Goal: Information Seeking & Learning: Find specific fact

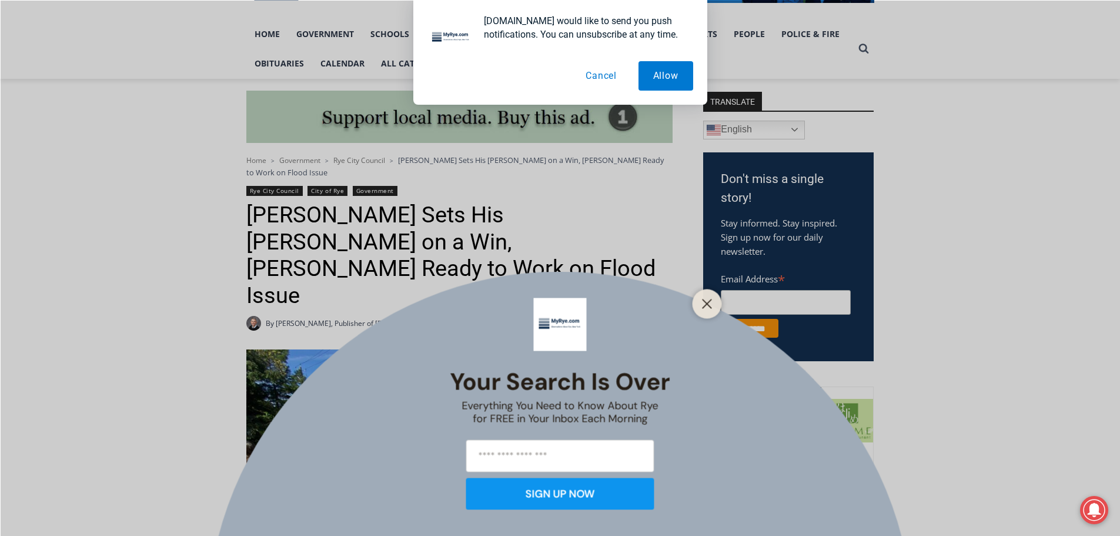
scroll to position [412, 0]
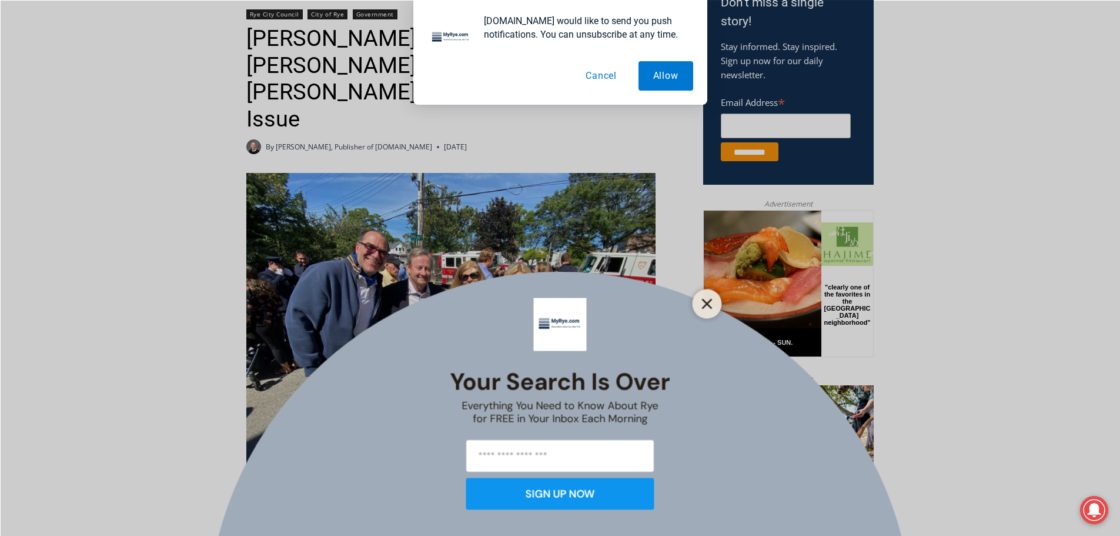
click at [713, 300] on button "Close" at bounding box center [707, 303] width 16 height 16
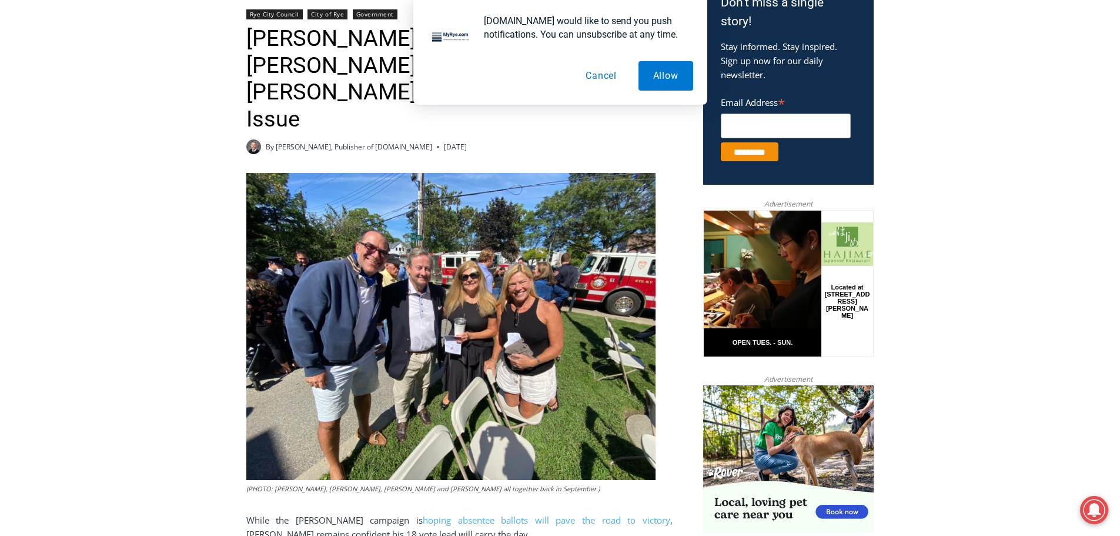
click at [603, 75] on button "Cancel" at bounding box center [601, 75] width 61 height 29
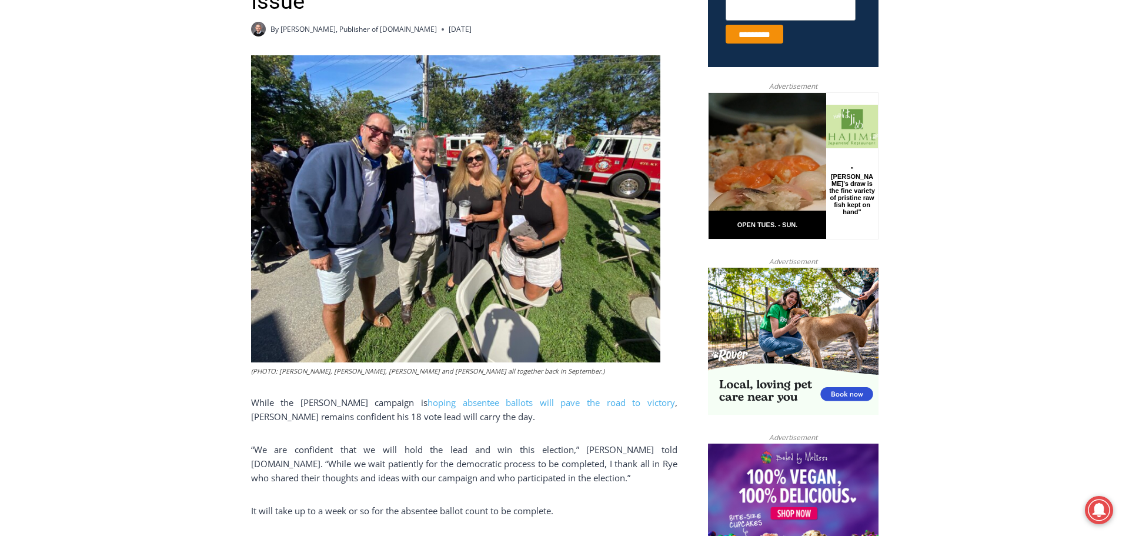
scroll to position [0, 0]
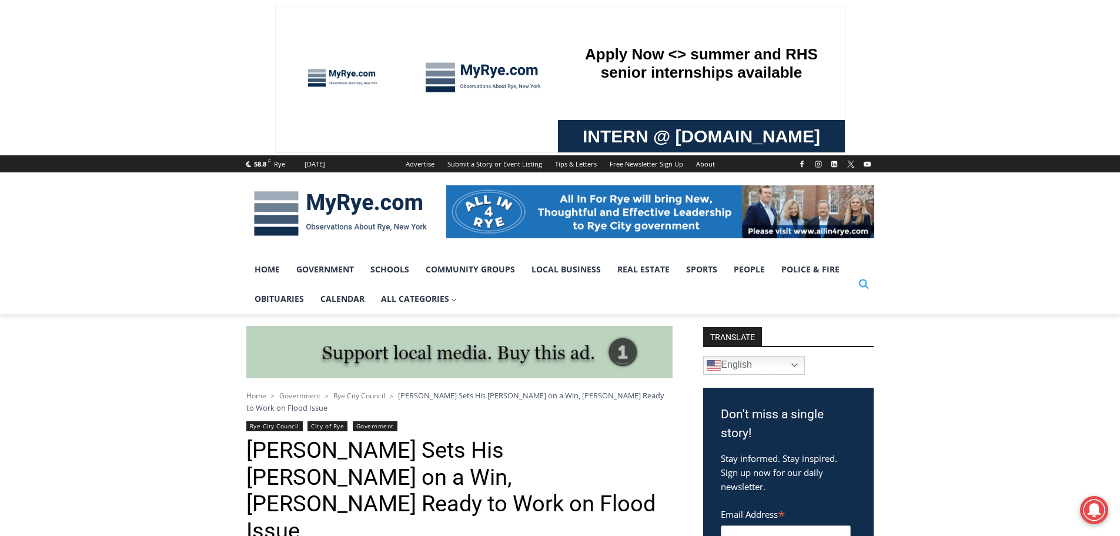
click at [864, 285] on icon "Search" at bounding box center [863, 283] width 11 height 11
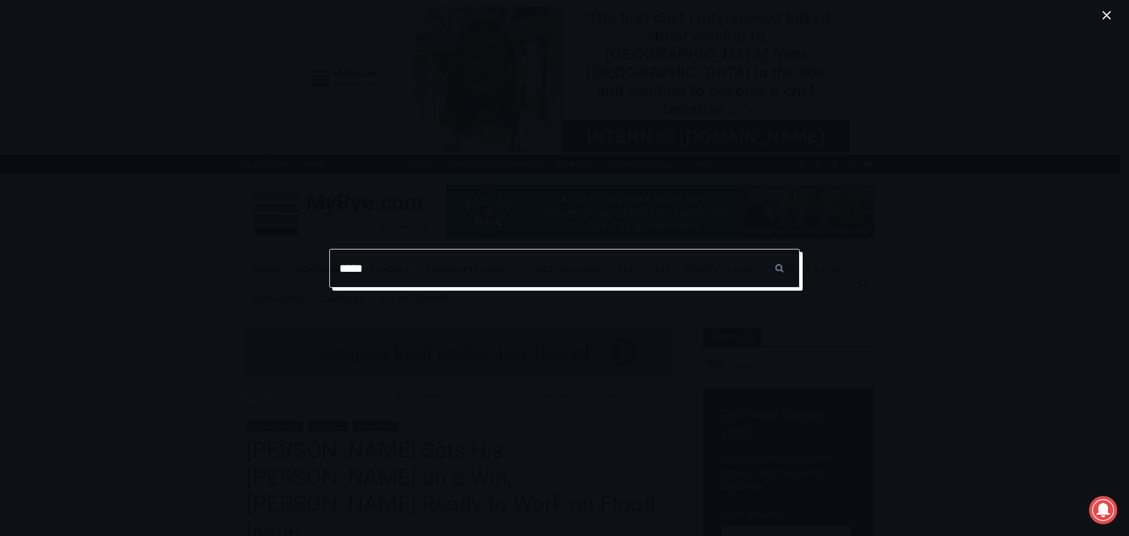
type input "*****"
click at [758, 249] on input "******" at bounding box center [778, 268] width 41 height 39
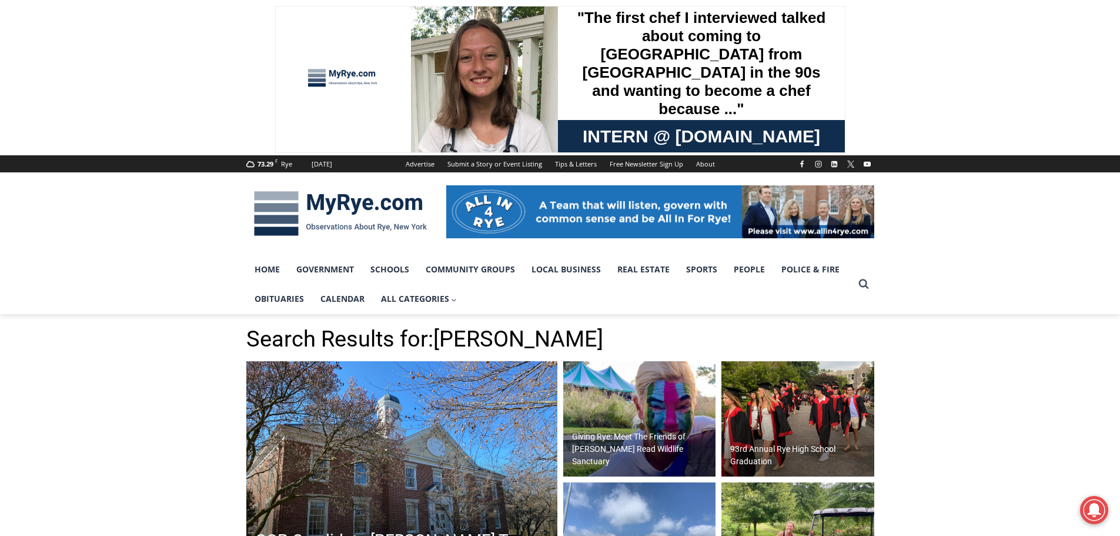
scroll to position [176, 0]
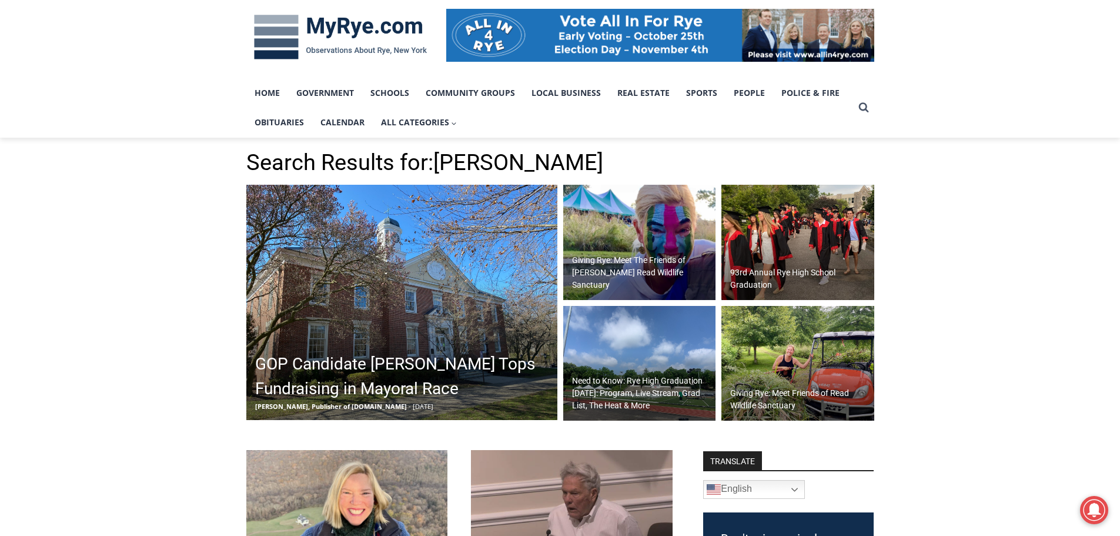
click at [449, 296] on img at bounding box center [401, 302] width 311 height 235
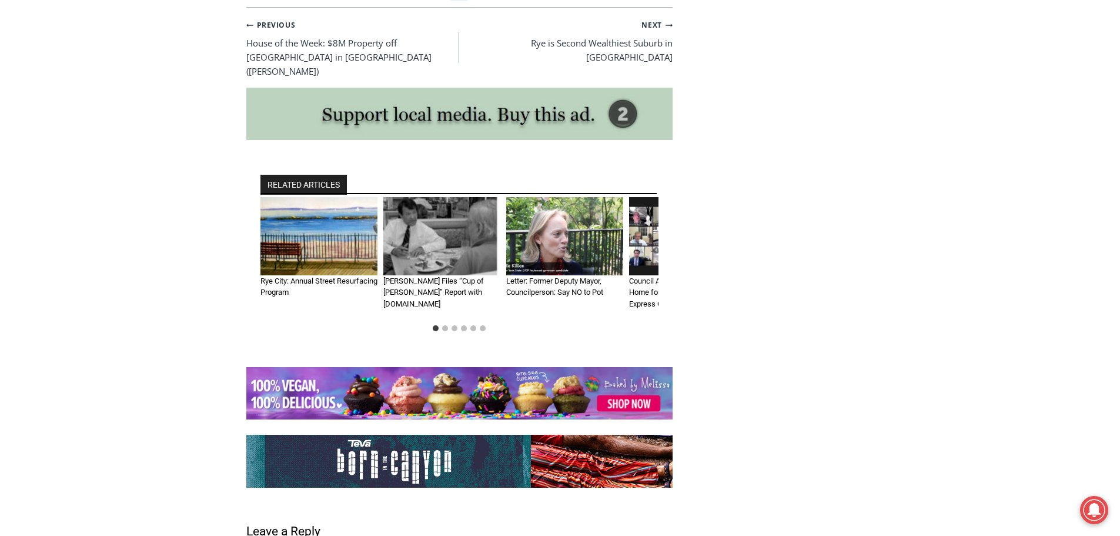
scroll to position [4613, 0]
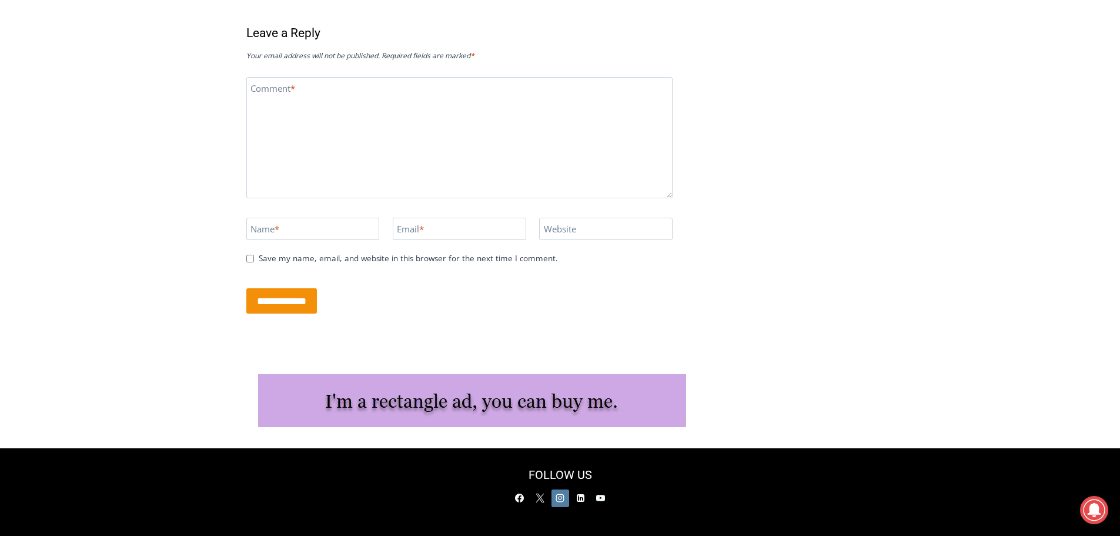
click at [561, 494] on icon "Instagram" at bounding box center [560, 498] width 8 height 8
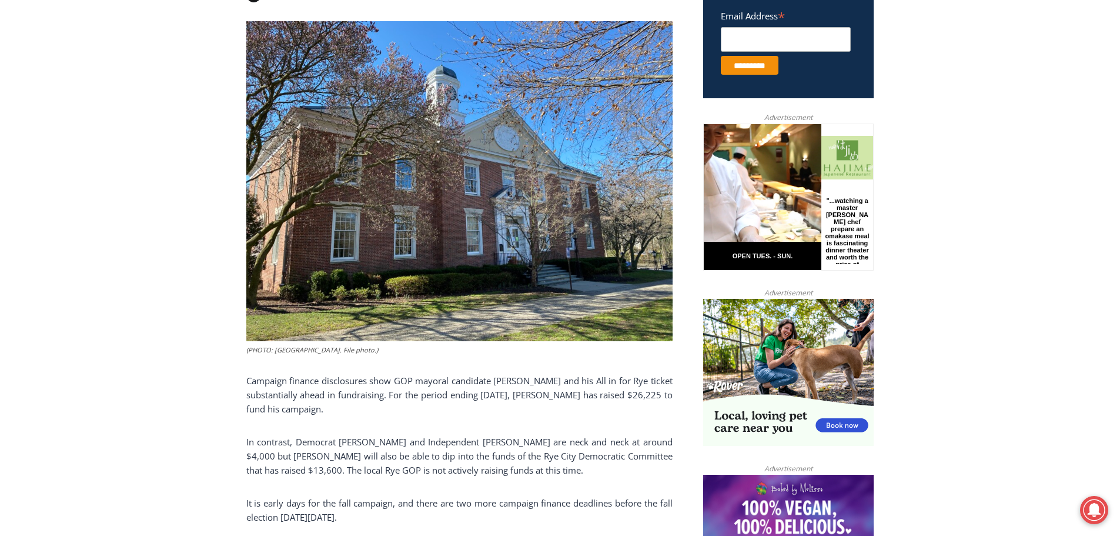
scroll to position [0, 0]
